Goal: Navigation & Orientation: Find specific page/section

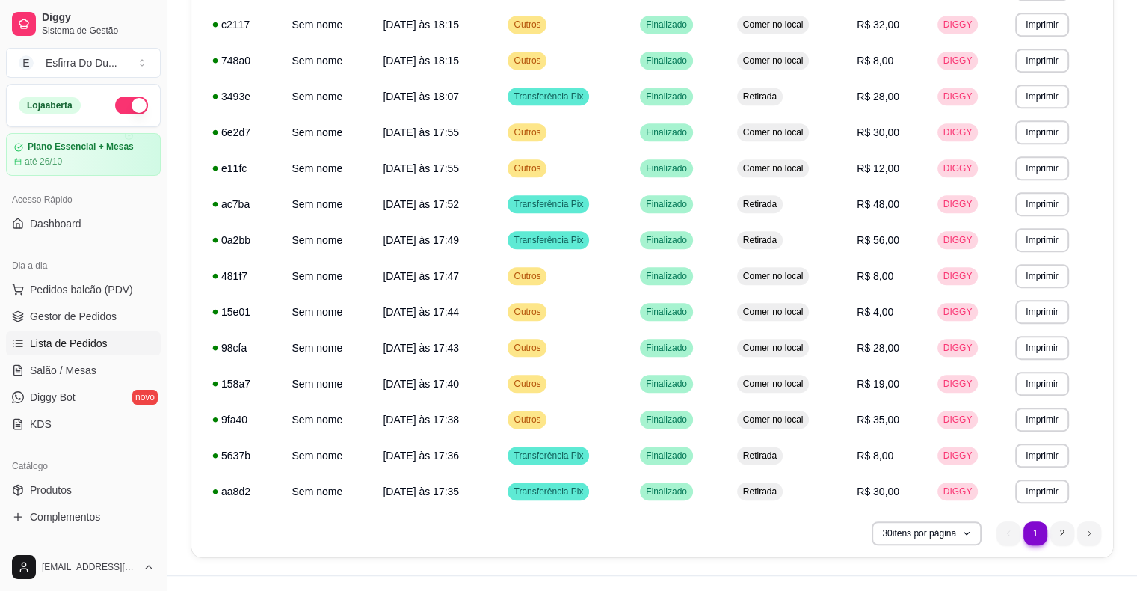
scroll to position [810, 0]
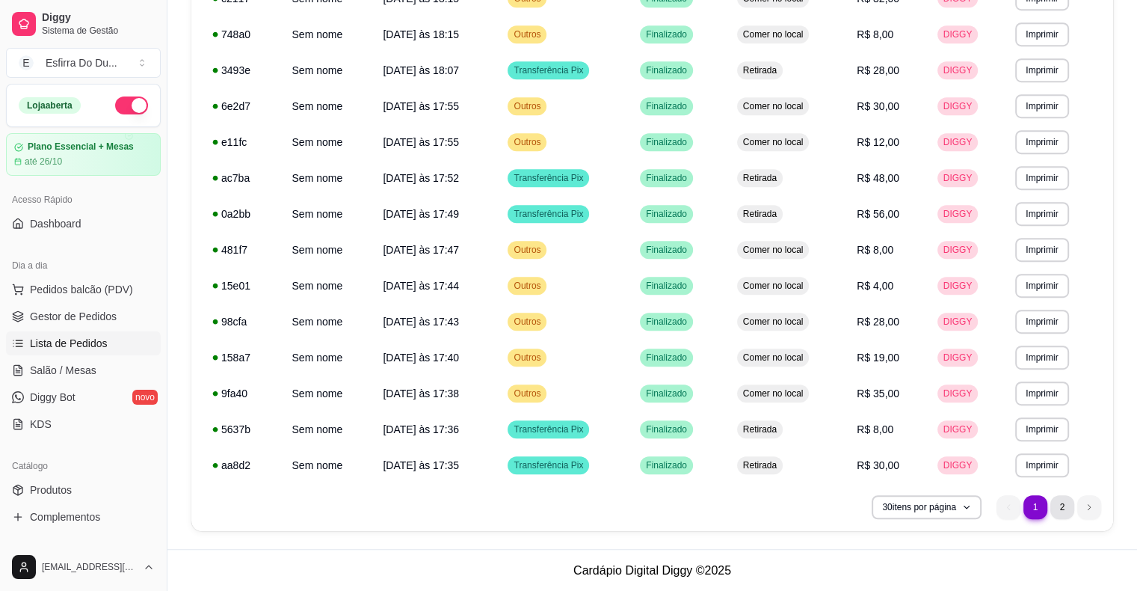
click at [1061, 507] on li "2" at bounding box center [1063, 507] width 24 height 24
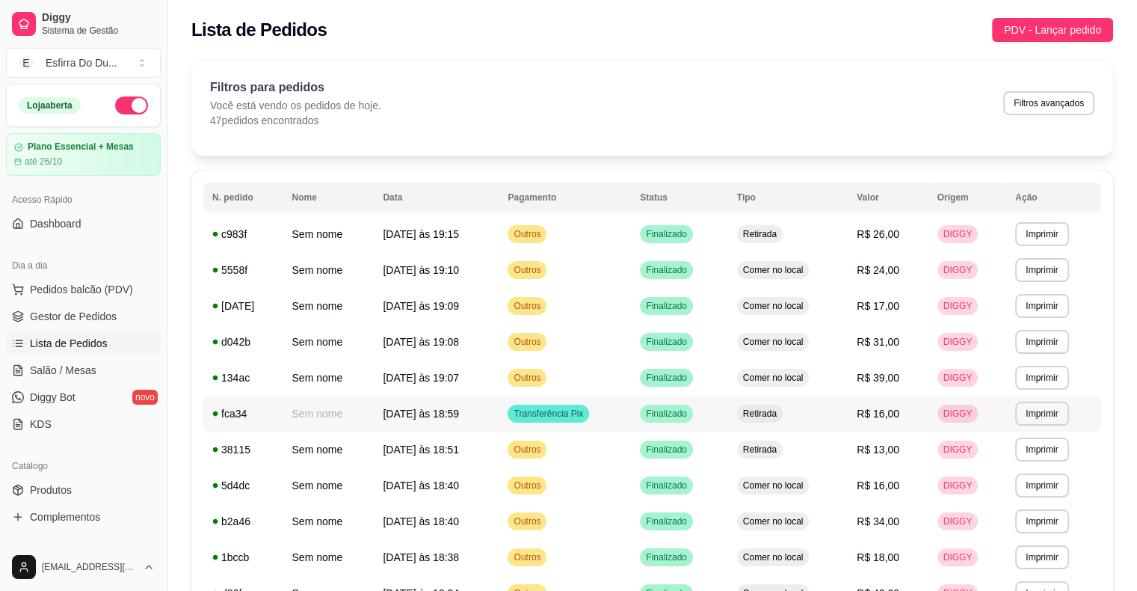
scroll to position [0, 0]
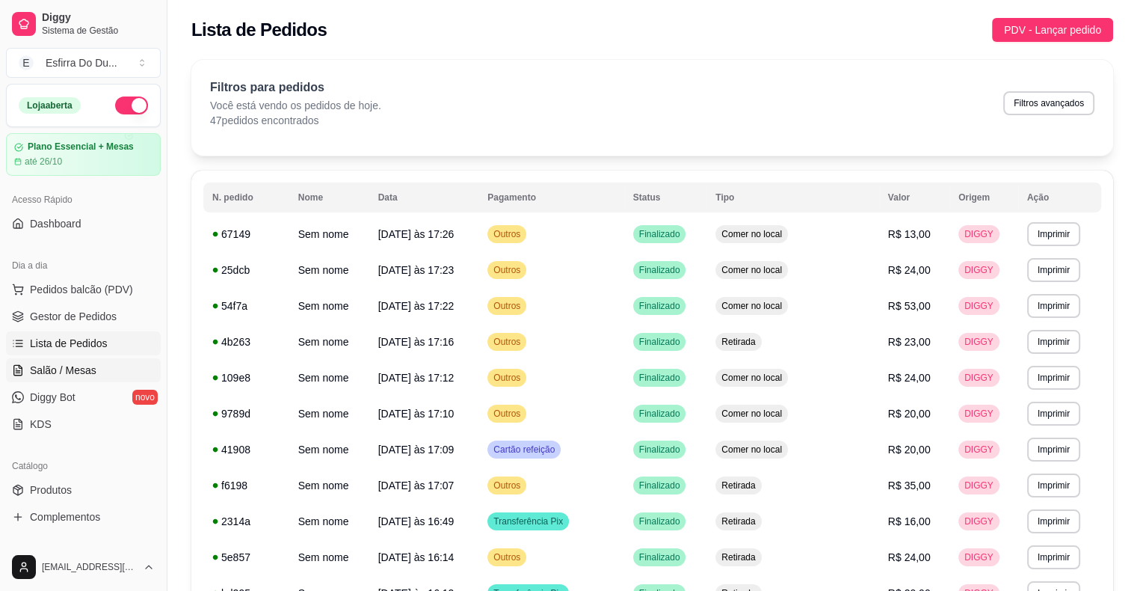
click at [59, 368] on span "Salão / Mesas" at bounding box center [63, 370] width 67 height 15
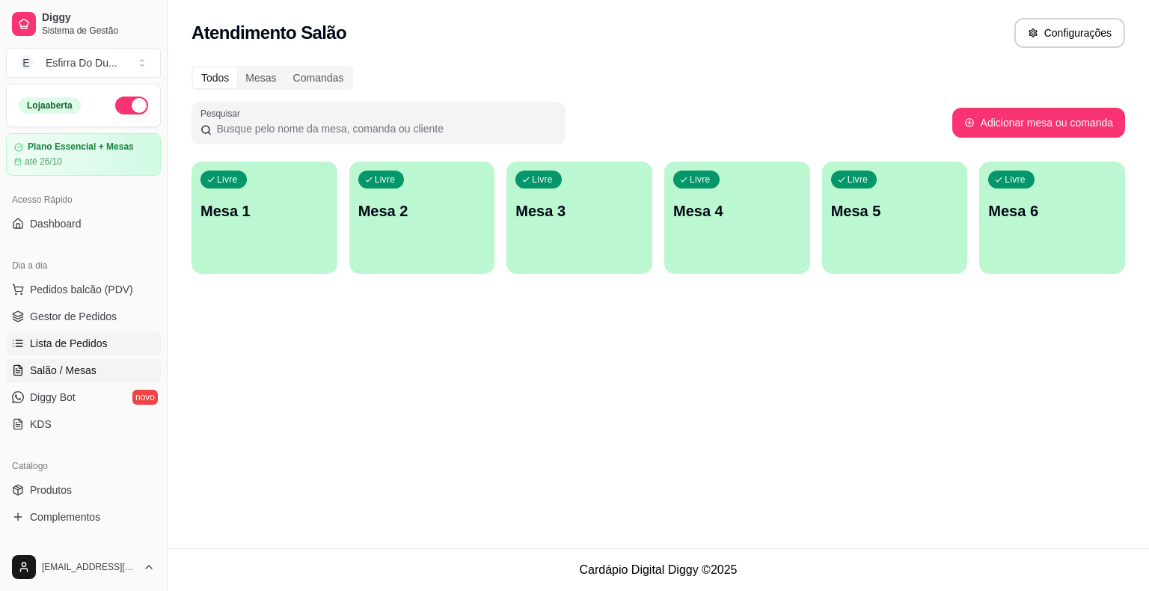
click at [58, 332] on link "Lista de Pedidos" at bounding box center [83, 343] width 155 height 24
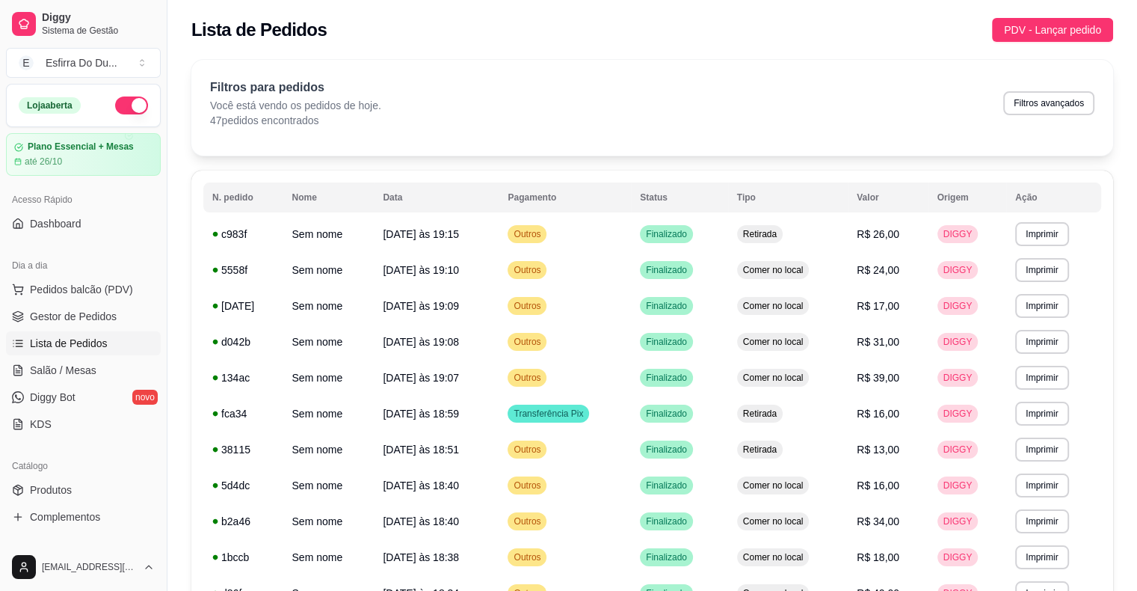
click at [54, 348] on span "Lista de Pedidos" at bounding box center [69, 343] width 78 height 15
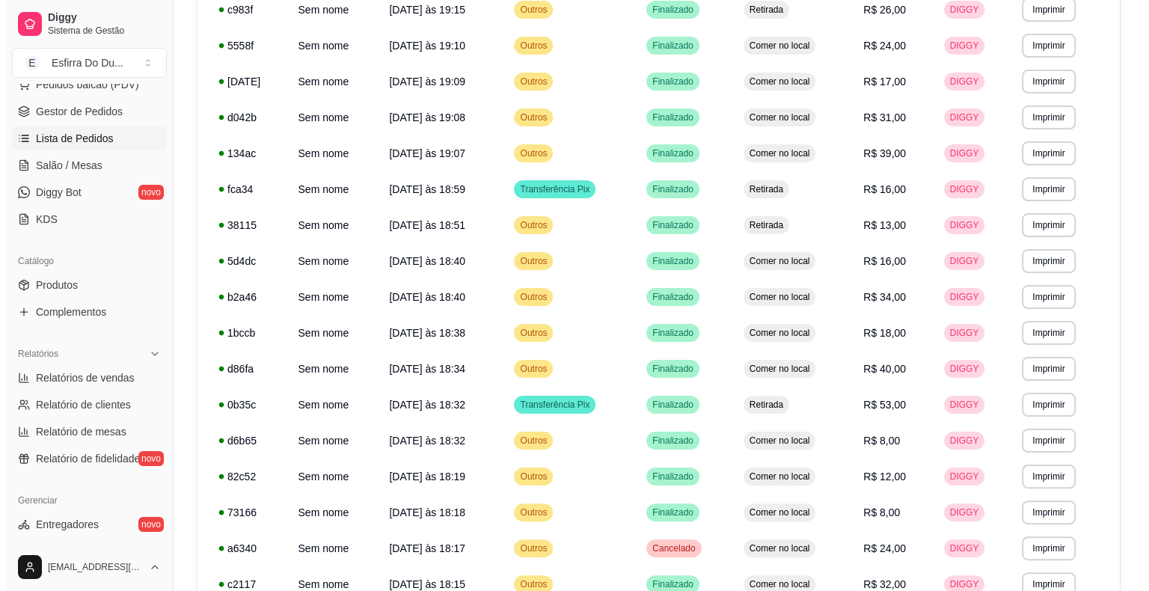
scroll to position [224, 0]
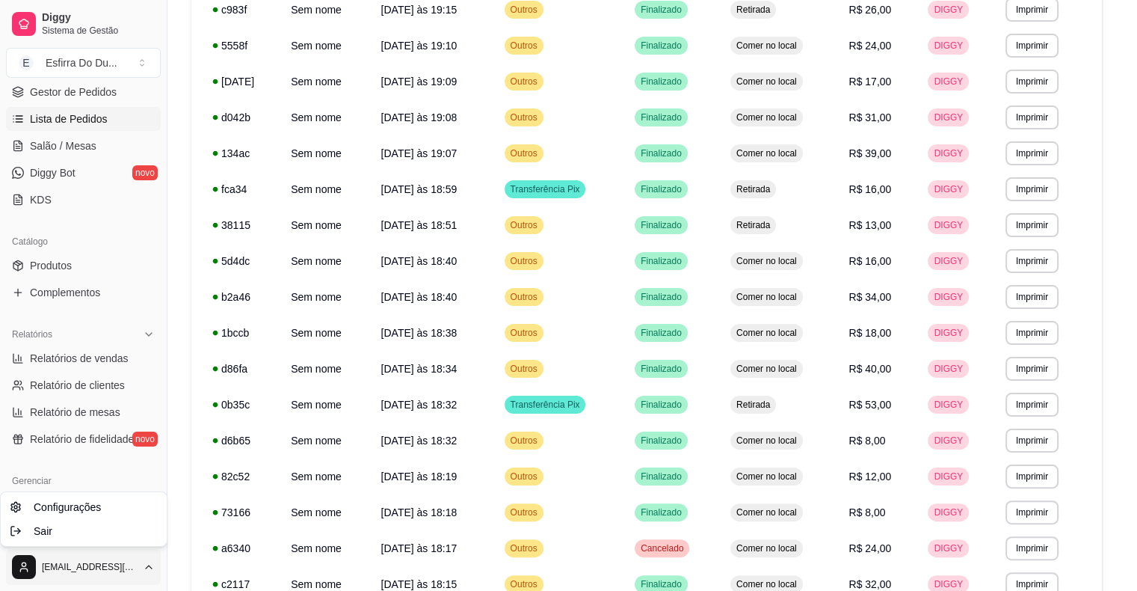
click at [13, 366] on html "**********" at bounding box center [568, 71] width 1137 height 591
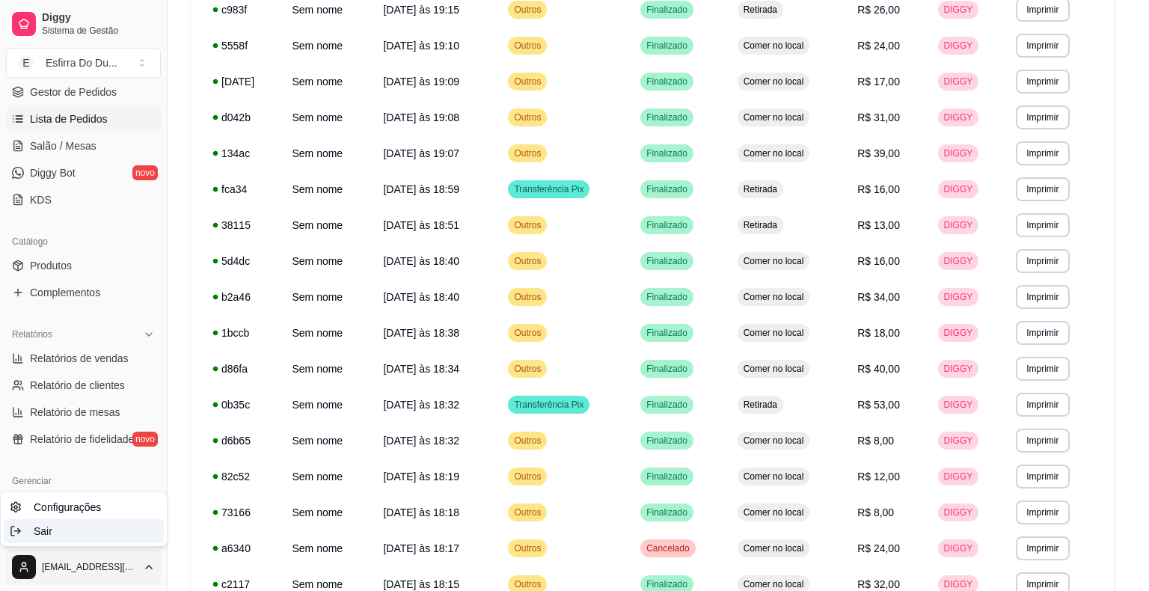
click at [71, 535] on div "Sair" at bounding box center [84, 531] width 160 height 24
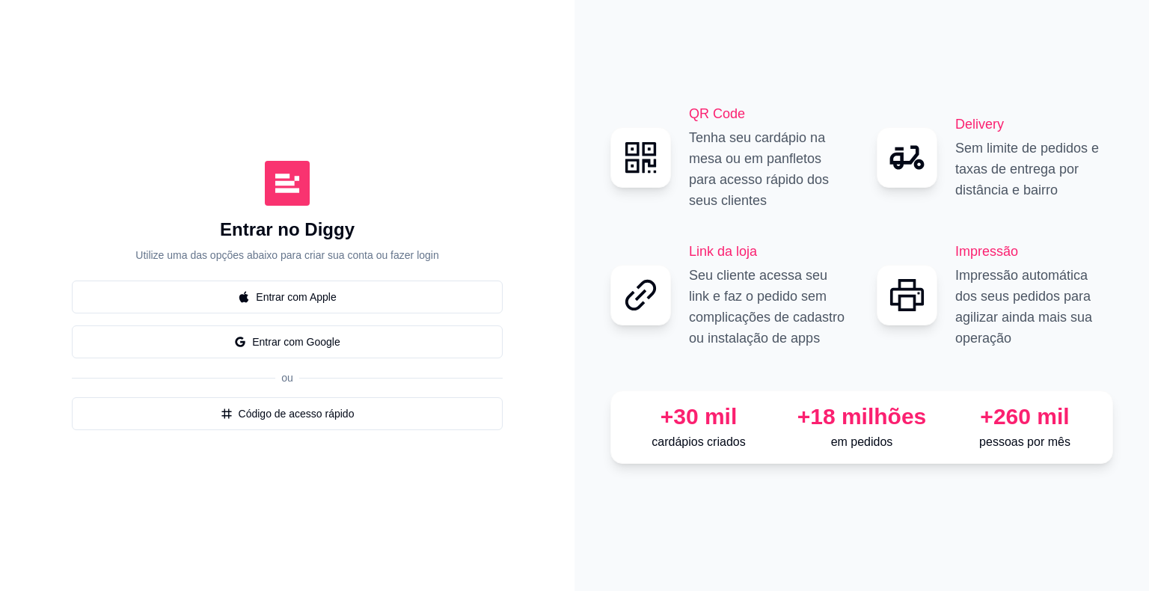
click at [1133, 1] on div "QR Code Tenha seu cardápio na mesa ou em panfletos para acesso rápido dos seus …" at bounding box center [861, 295] width 574 height 591
